Goal: Task Accomplishment & Management: Use online tool/utility

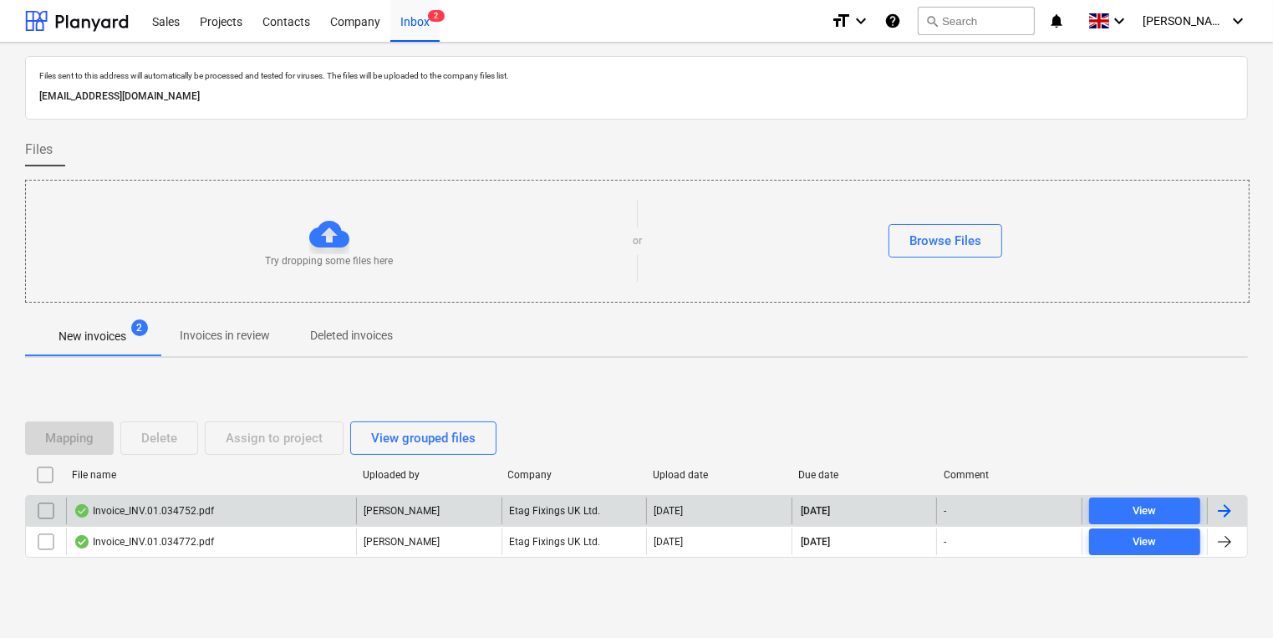
click at [160, 508] on div "Invoice_INV.01.034752.pdf" at bounding box center [144, 510] width 140 height 13
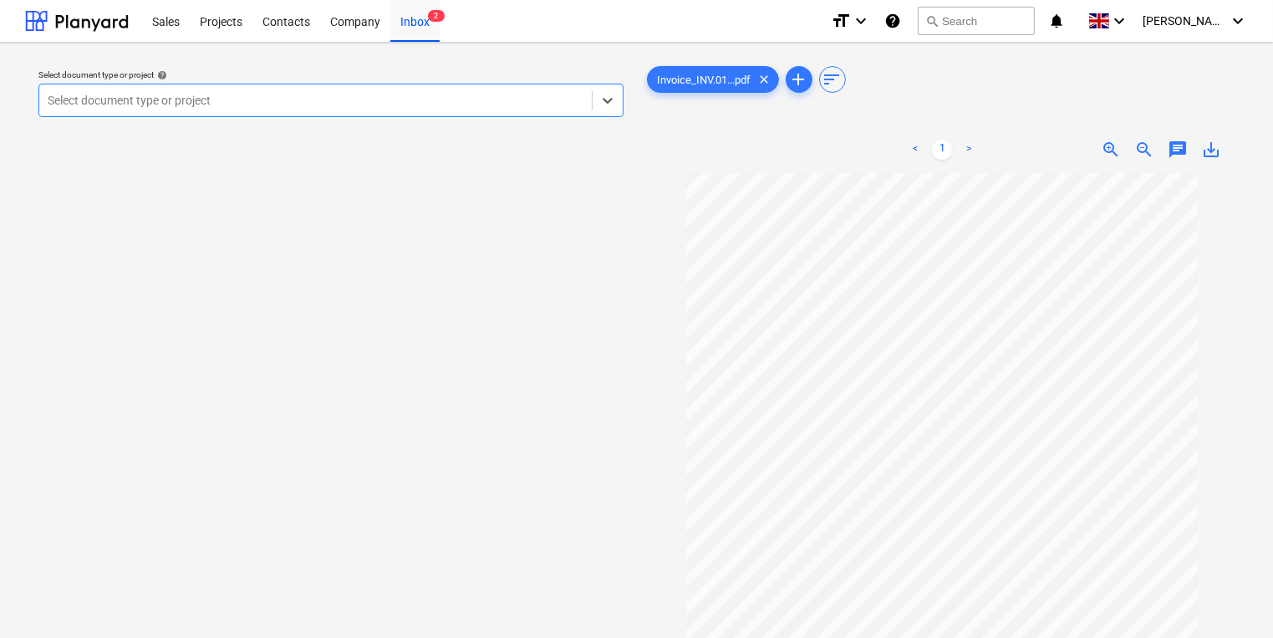
click at [406, 100] on div at bounding box center [316, 100] width 536 height 17
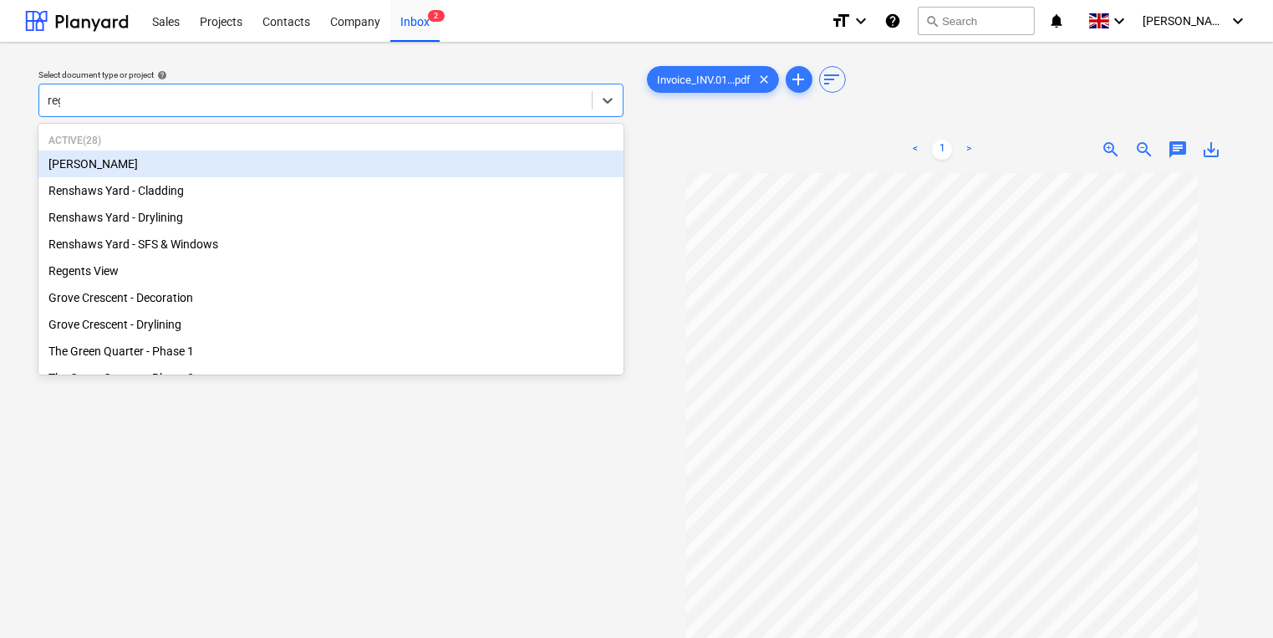
type input "rege"
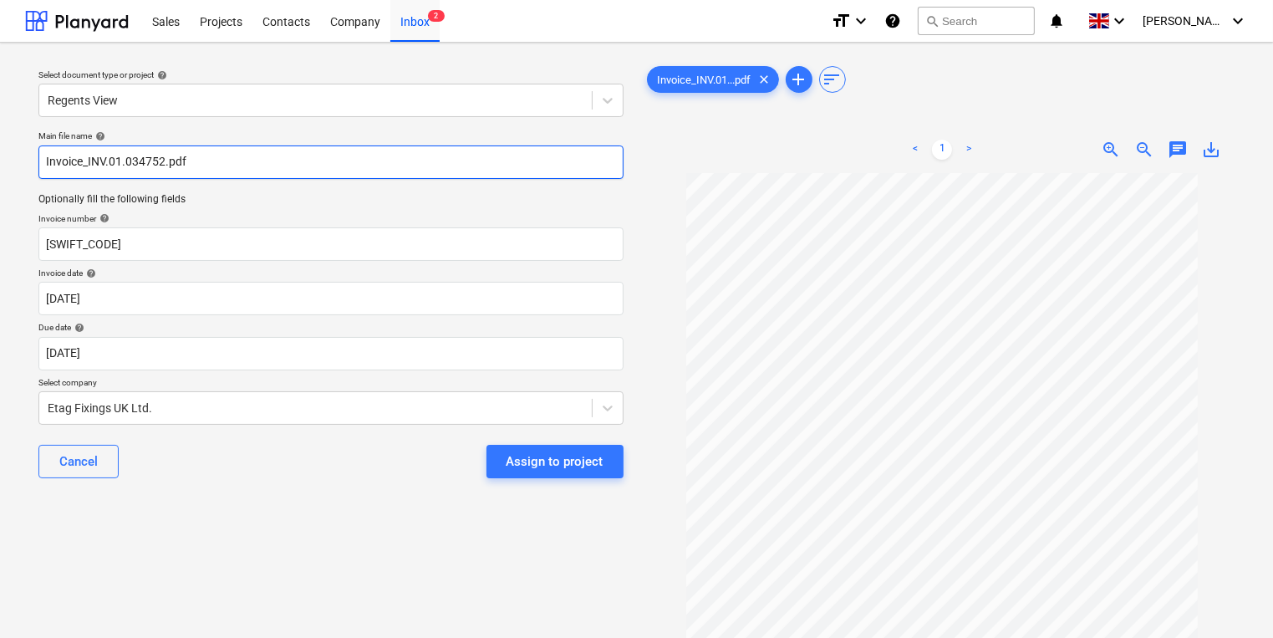
drag, startPoint x: 164, startPoint y: 169, endPoint x: 89, endPoint y: 162, distance: 75.5
click at [89, 162] on input "Invoice_INV.01.034752.pdf" at bounding box center [330, 161] width 585 height 33
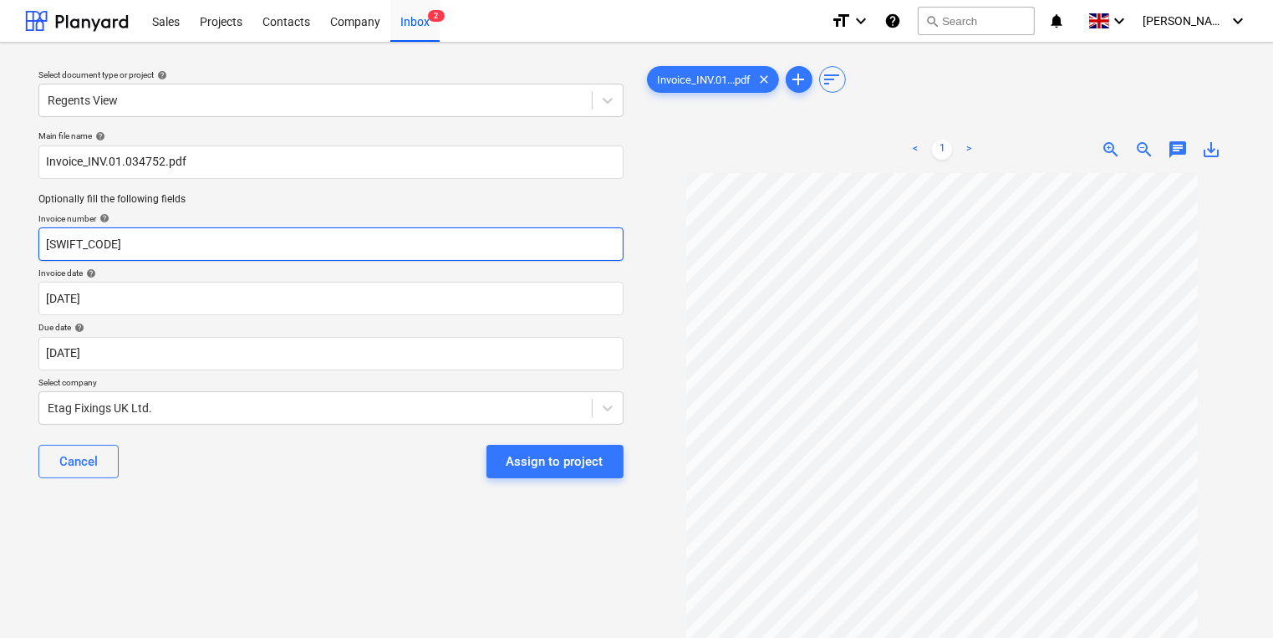
drag, startPoint x: 132, startPoint y: 246, endPoint x: 0, endPoint y: 244, distance: 132.1
click at [6, 246] on div "Select document type or project help Regents View Main file name help Invoice_I…" at bounding box center [636, 413] width 1273 height 741
paste input "INV.01.034752"
click at [44, 242] on input "INV.01.034752" at bounding box center [330, 243] width 585 height 33
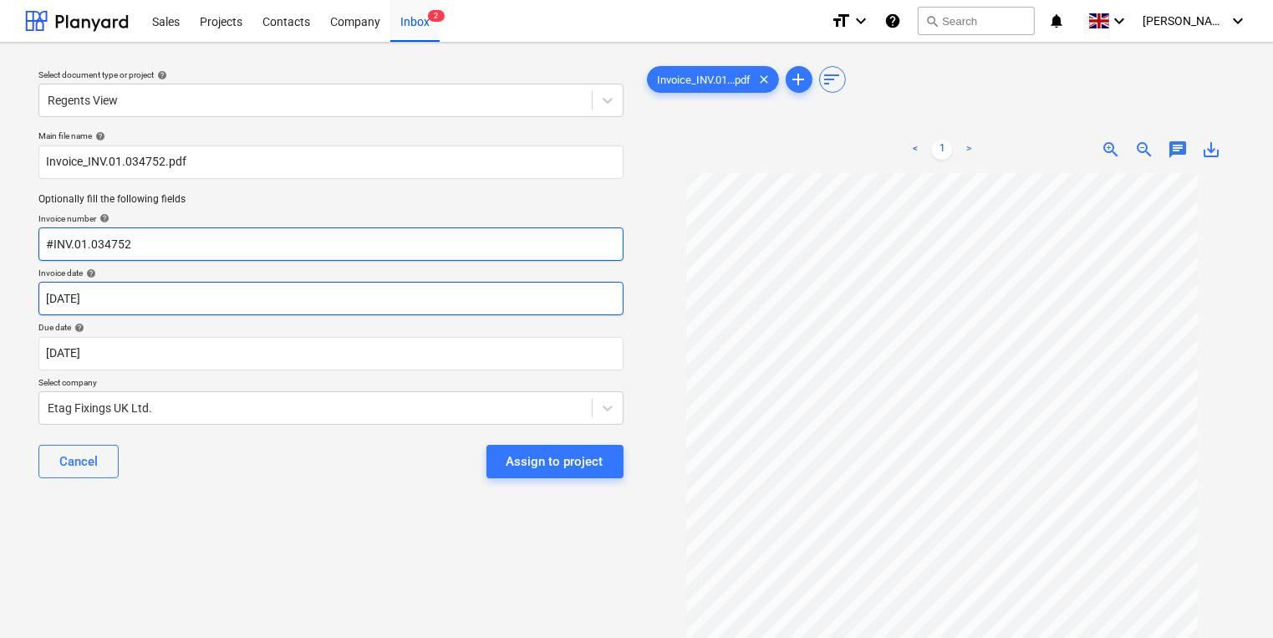
type input "#INV.01.034752"
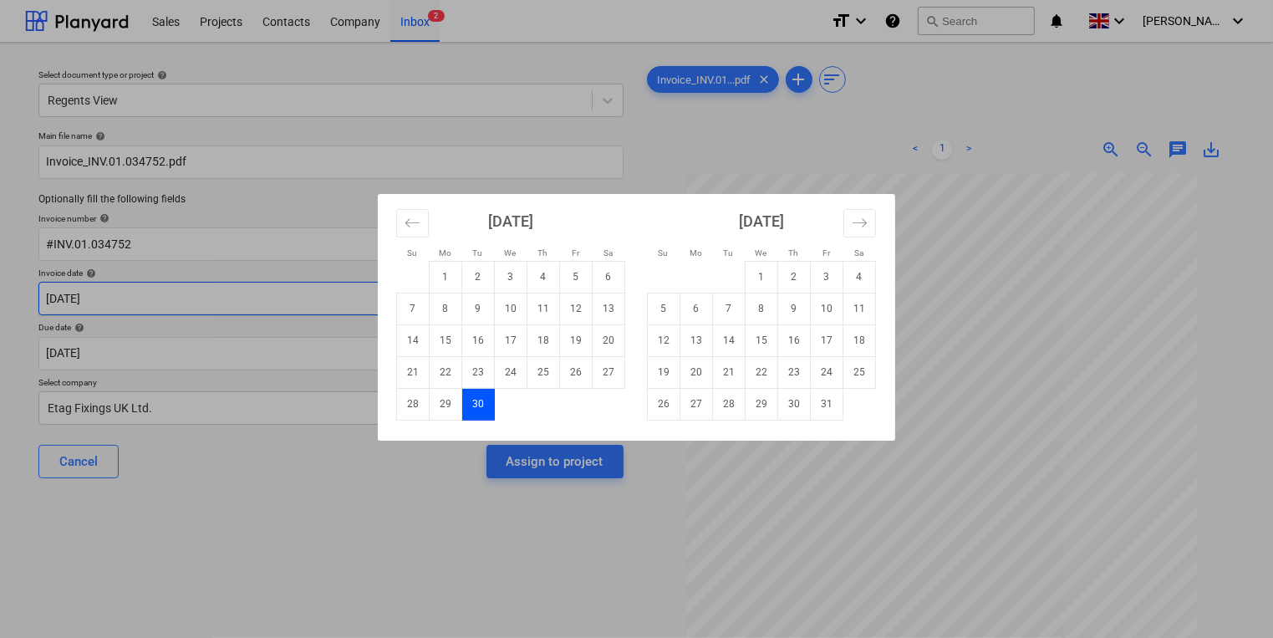
click at [167, 284] on body "Sales Projects Contacts Company Inbox 2 format_size keyboard_arrow_down help se…" at bounding box center [636, 319] width 1273 height 638
click at [418, 333] on td "14" at bounding box center [413, 340] width 33 height 32
type input "[DATE]"
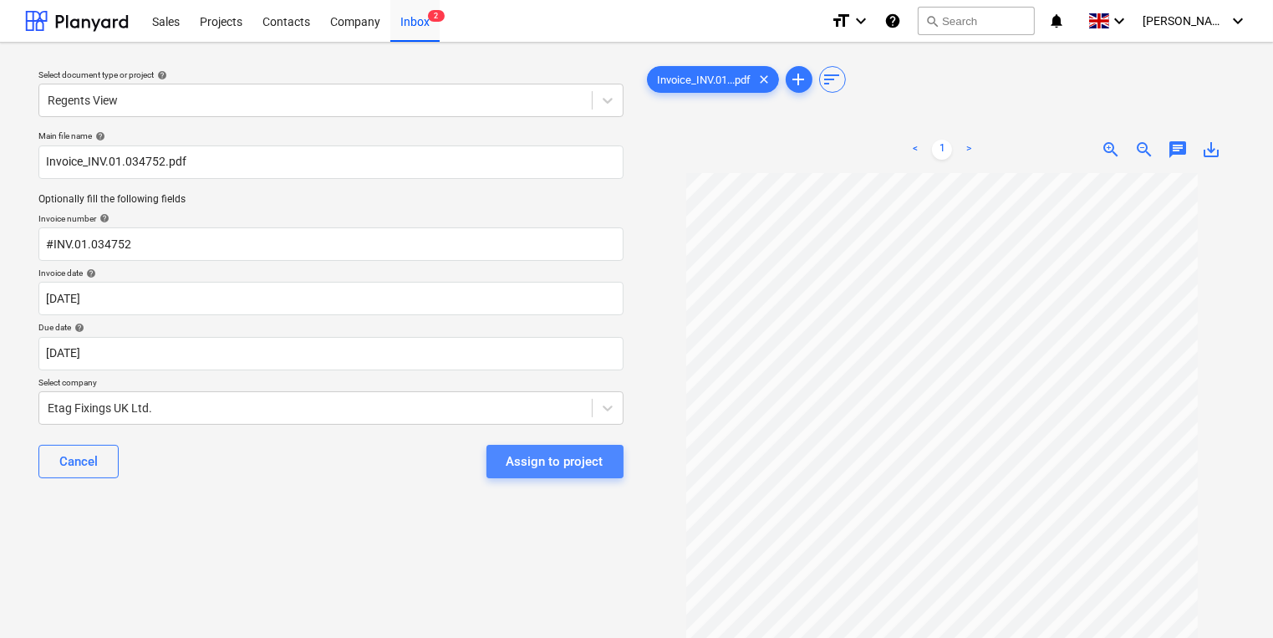
click at [552, 456] on div "Assign to project" at bounding box center [554, 461] width 97 height 22
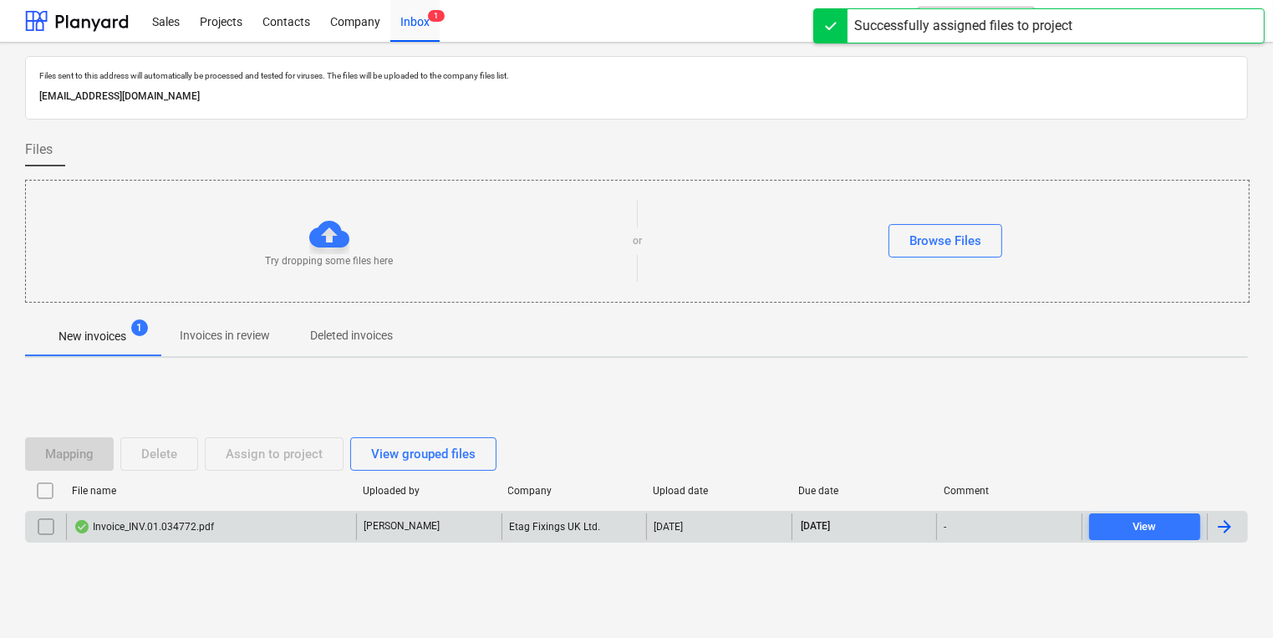
click at [190, 524] on div "Invoice_INV.01.034772.pdf" at bounding box center [144, 526] width 140 height 13
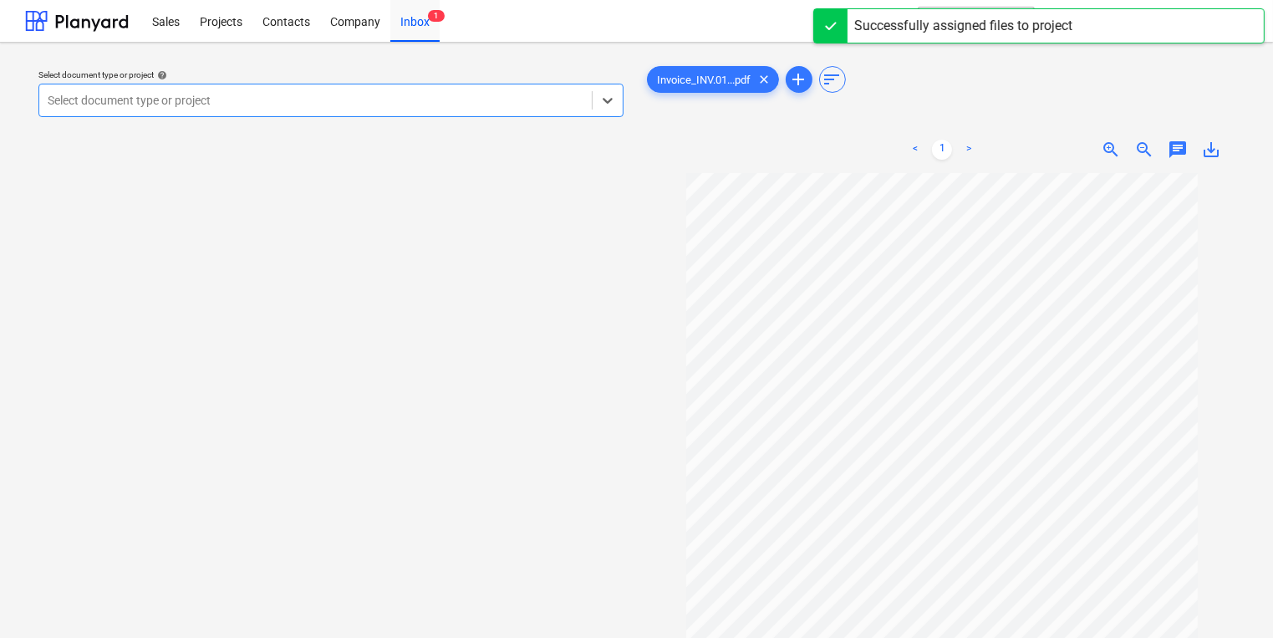
click at [193, 107] on div at bounding box center [316, 100] width 536 height 17
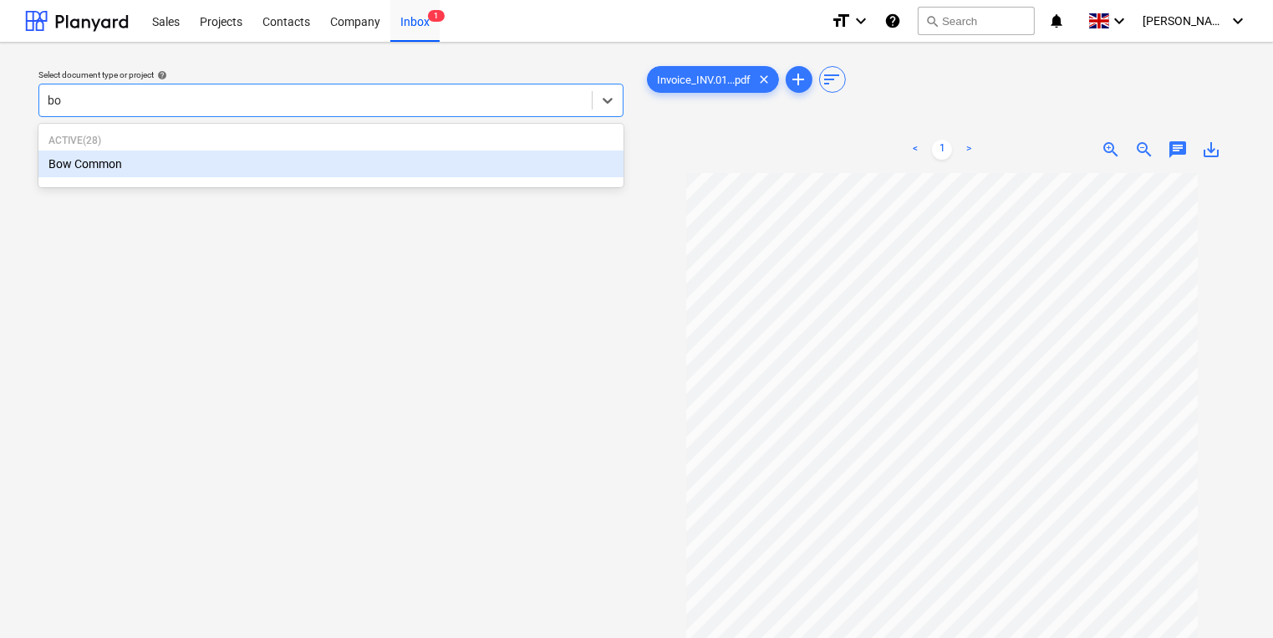
type input "bow"
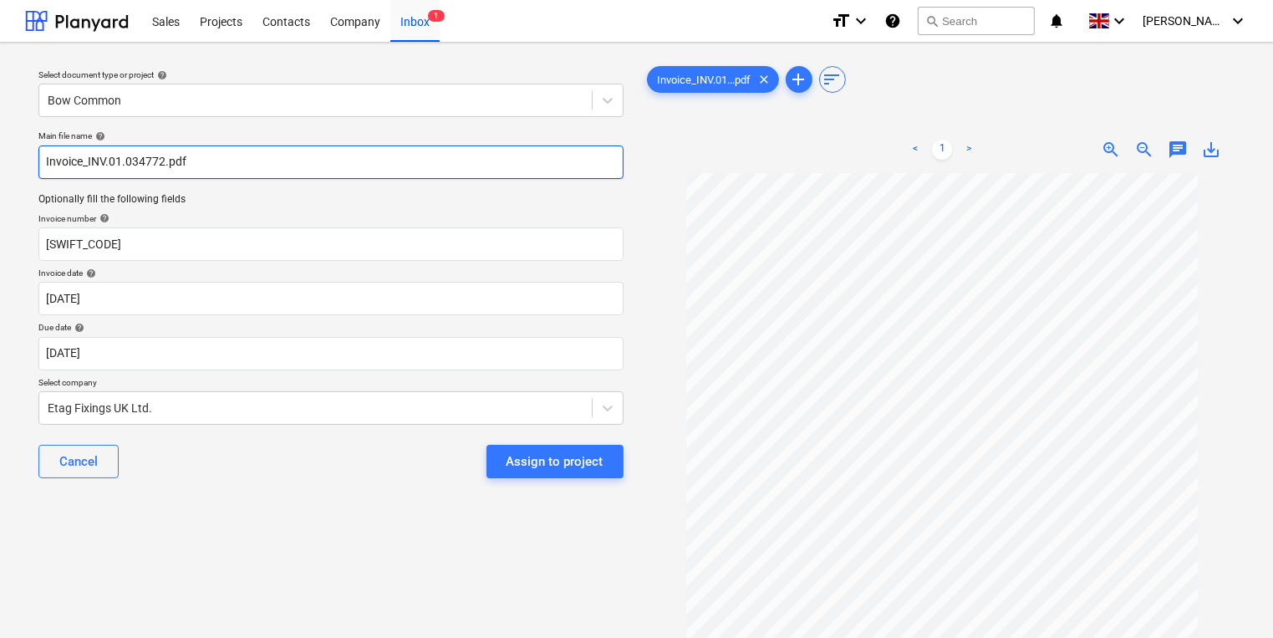
drag, startPoint x: 164, startPoint y: 155, endPoint x: 89, endPoint y: 165, distance: 75.9
click at [89, 165] on input "Invoice_INV.01.034772.pdf" at bounding box center [330, 161] width 585 height 33
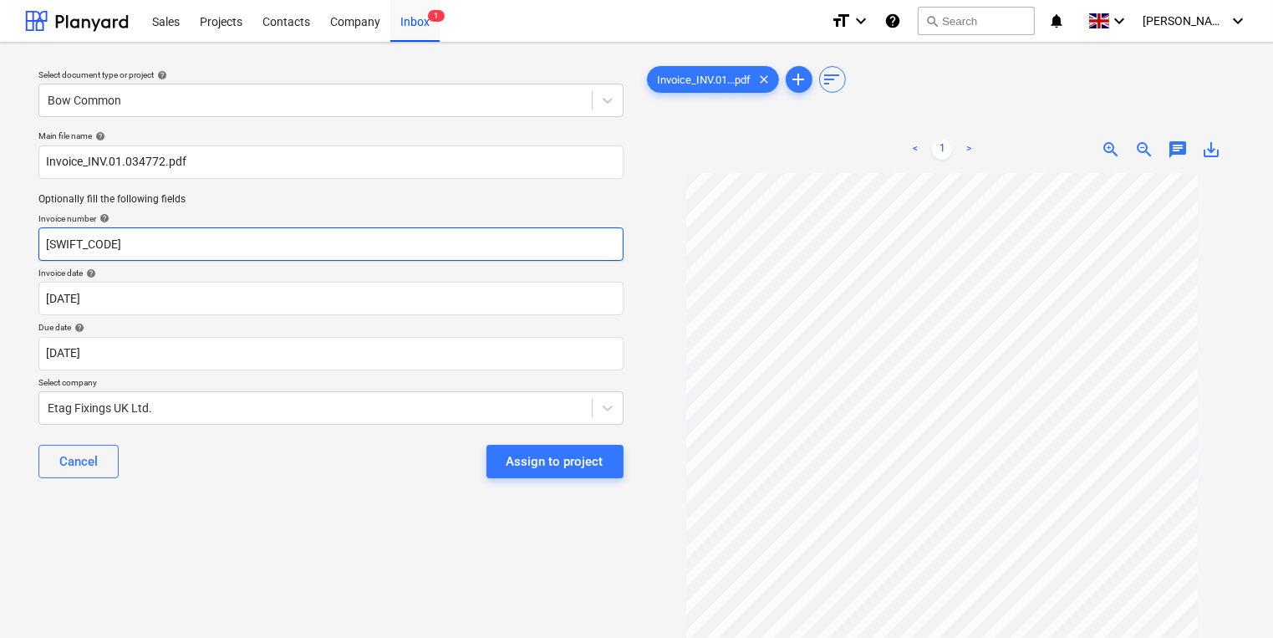
drag, startPoint x: 147, startPoint y: 240, endPoint x: 16, endPoint y: 252, distance: 131.8
click at [16, 252] on div "Select document type or project help Bow Common Main file name help Invoice_INV…" at bounding box center [636, 413] width 1273 height 741
paste input "INV.01.034772"
click at [43, 247] on input "INV.01.034772" at bounding box center [330, 243] width 585 height 33
type input "#INV.01.034772"
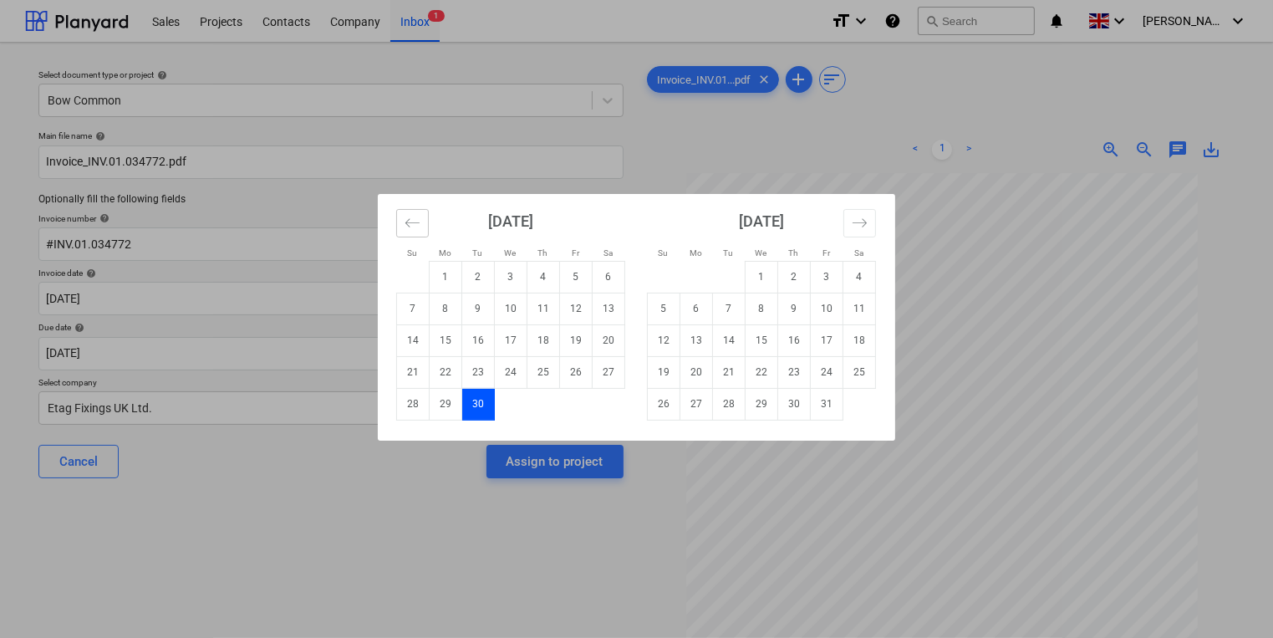
click at [412, 221] on icon "Move backward to switch to the previous month." at bounding box center [412, 223] width 16 height 16
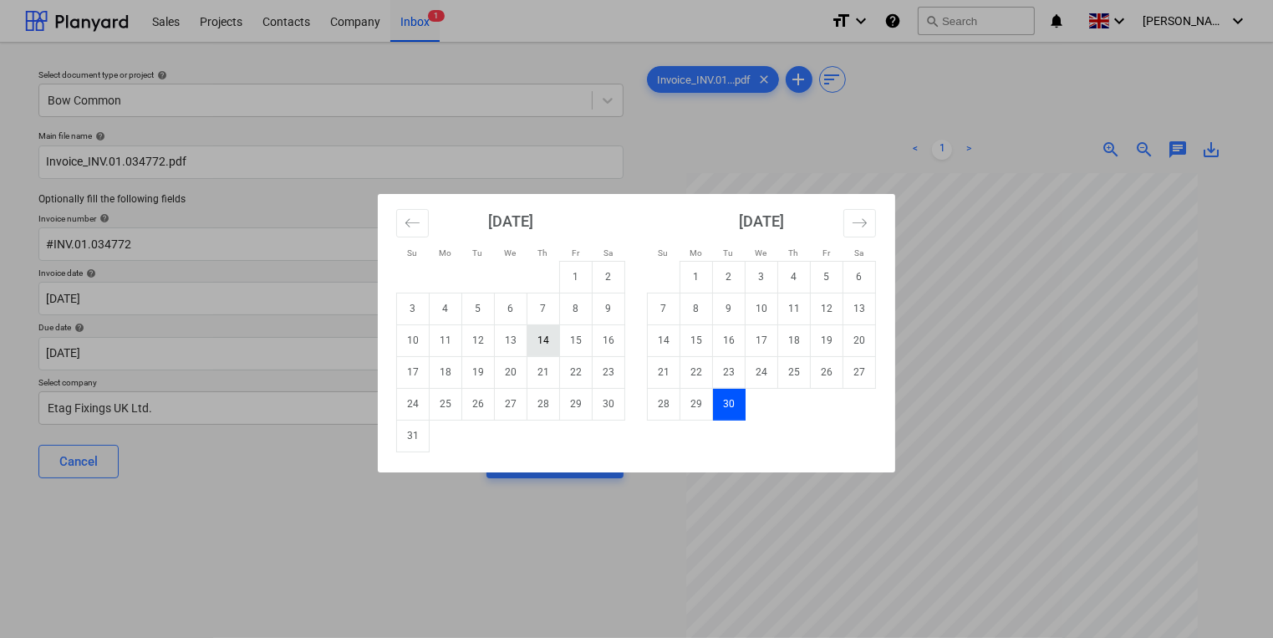
click at [538, 338] on td "14" at bounding box center [543, 340] width 33 height 32
type input "[DATE]"
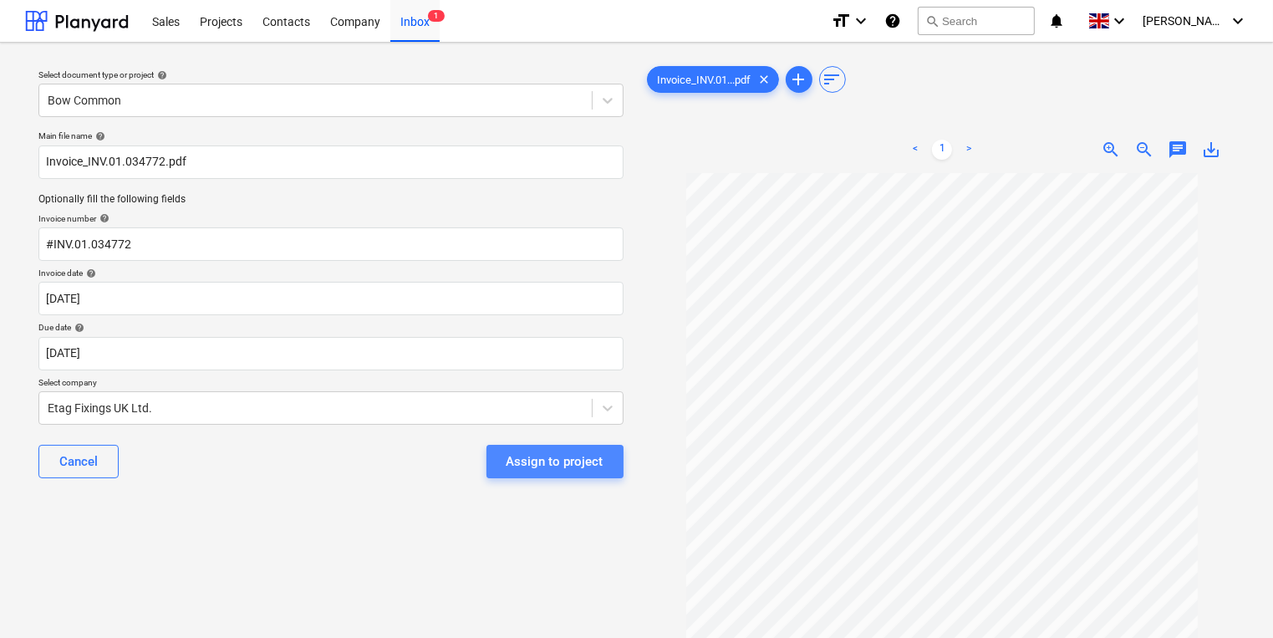
click at [556, 471] on div "Assign to project" at bounding box center [554, 461] width 97 height 22
